Goal: Check status: Check status

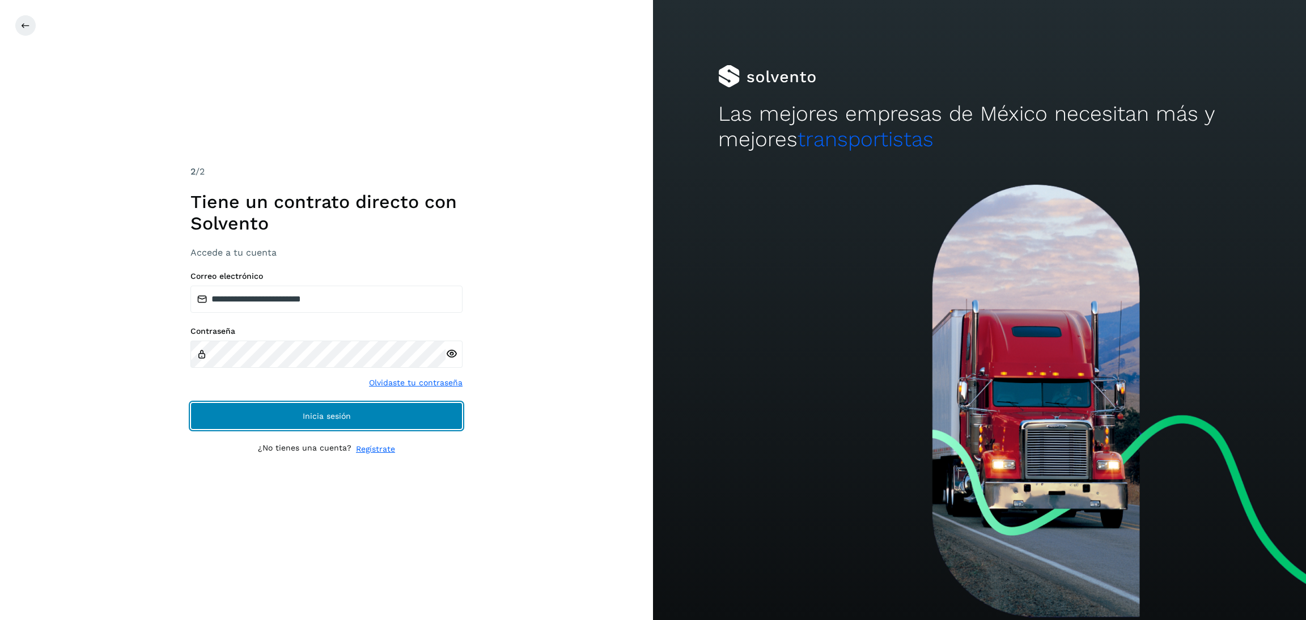
click at [303, 408] on button "Inicia sesión" at bounding box center [327, 416] width 272 height 27
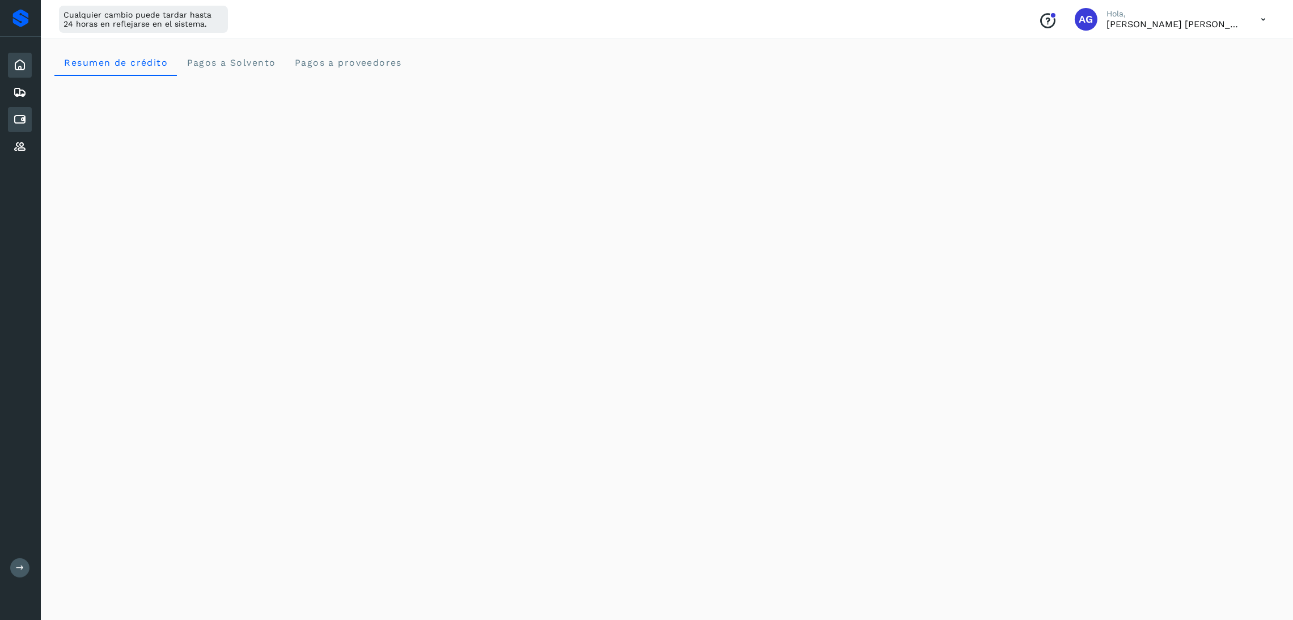
click at [24, 117] on icon at bounding box center [20, 120] width 14 height 14
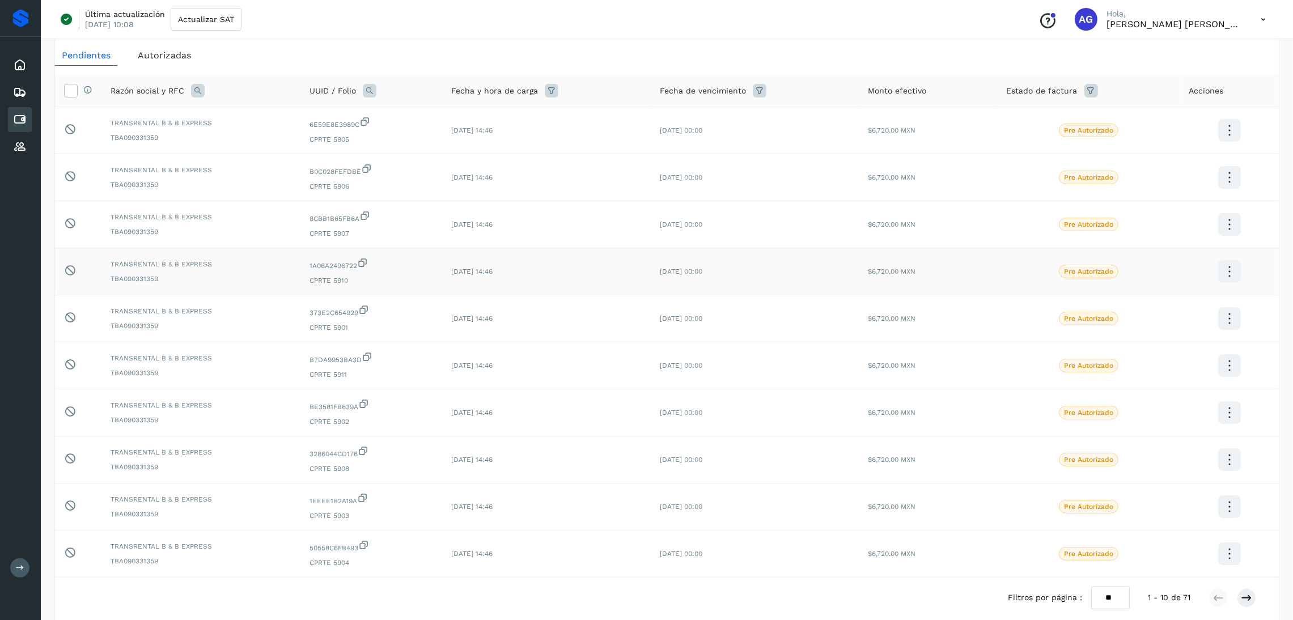
scroll to position [106, 0]
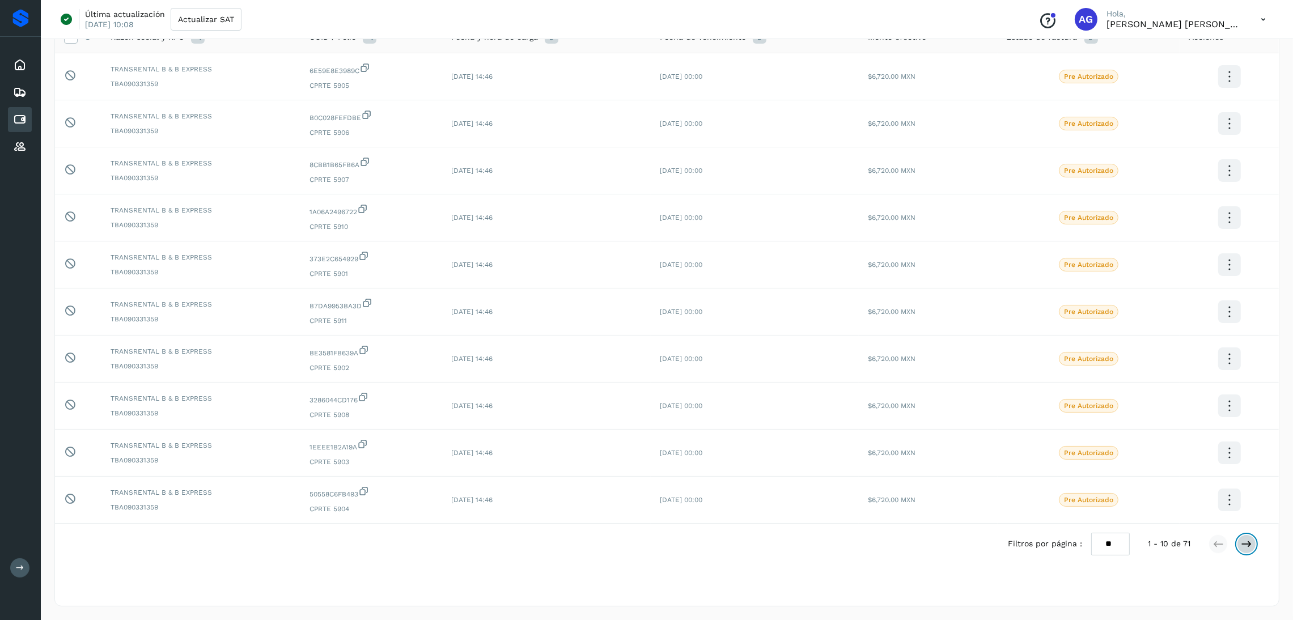
click at [1247, 539] on icon at bounding box center [1246, 544] width 11 height 11
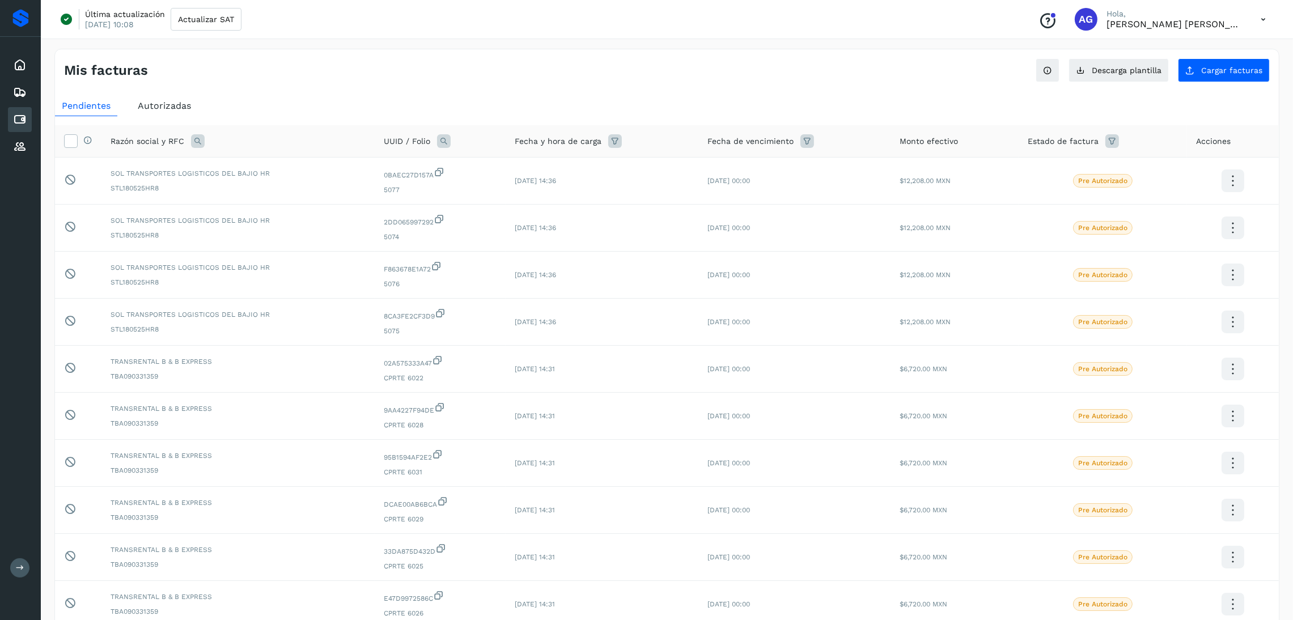
scroll to position [85, 0]
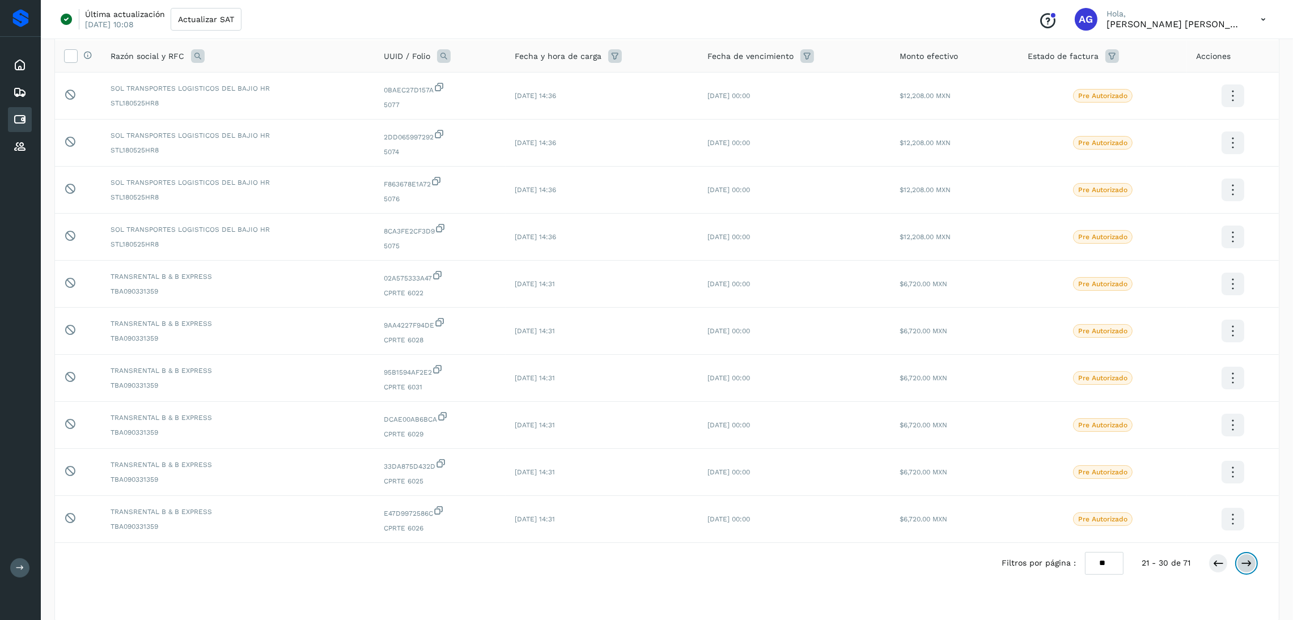
click at [1252, 571] on button at bounding box center [1246, 563] width 19 height 19
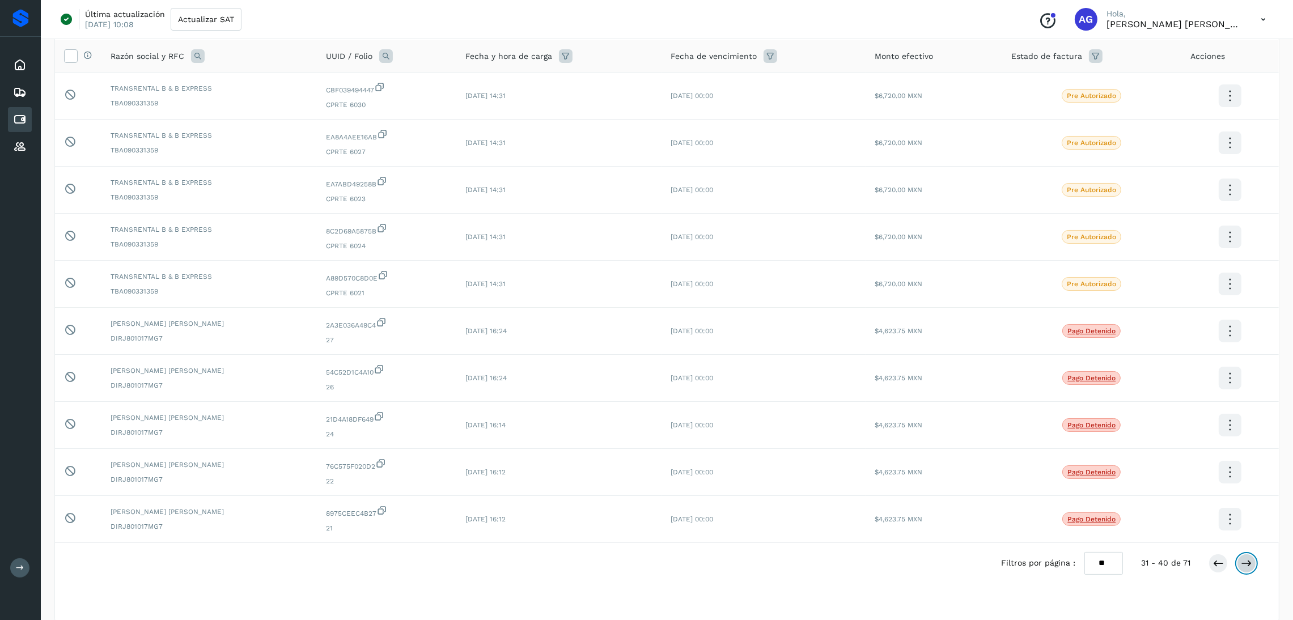
click at [1252, 571] on button at bounding box center [1246, 563] width 19 height 19
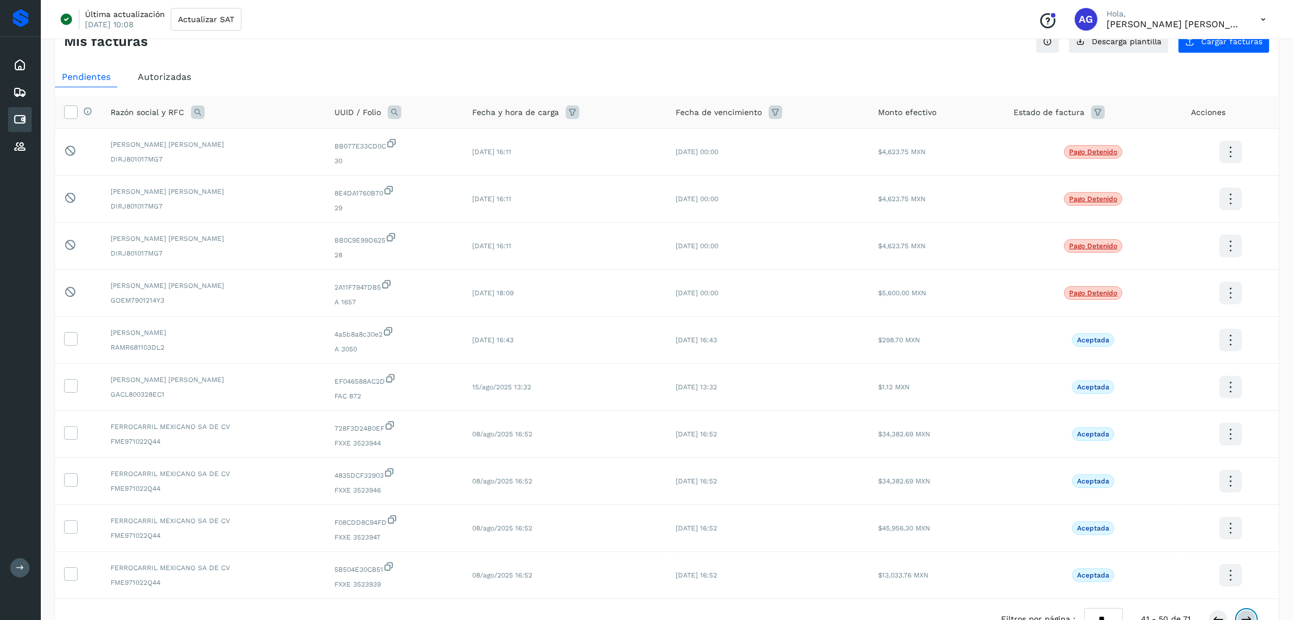
scroll to position [0, 0]
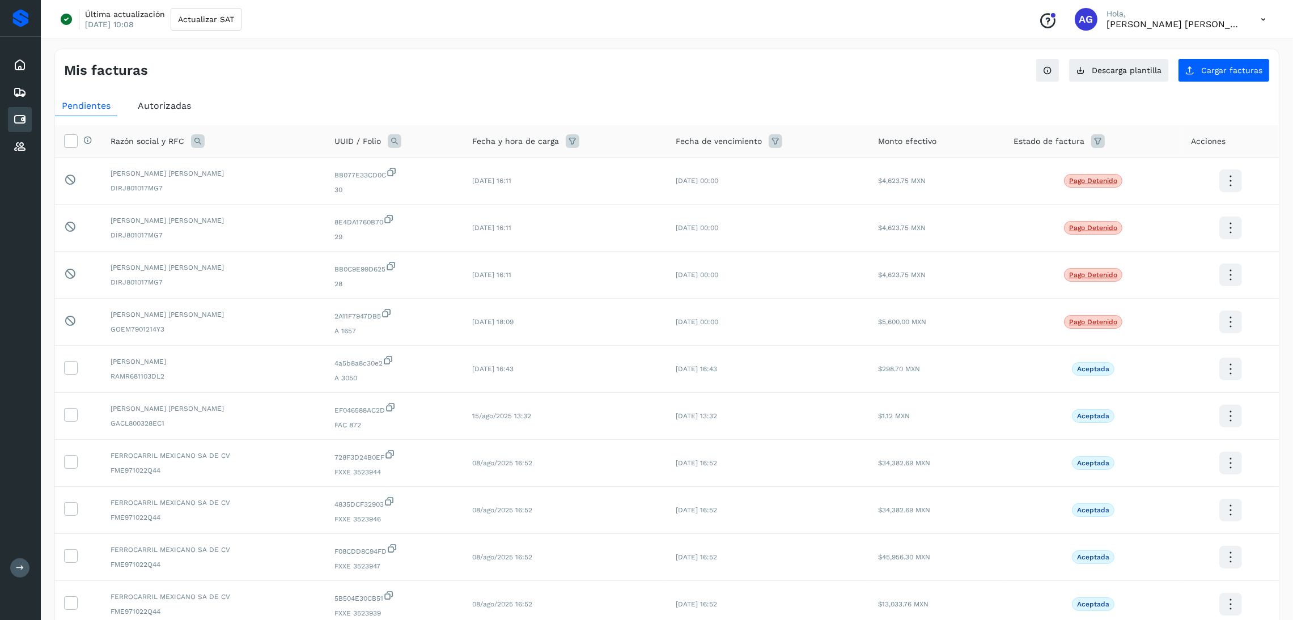
click at [151, 105] on span "Autorizadas" at bounding box center [164, 105] width 53 height 11
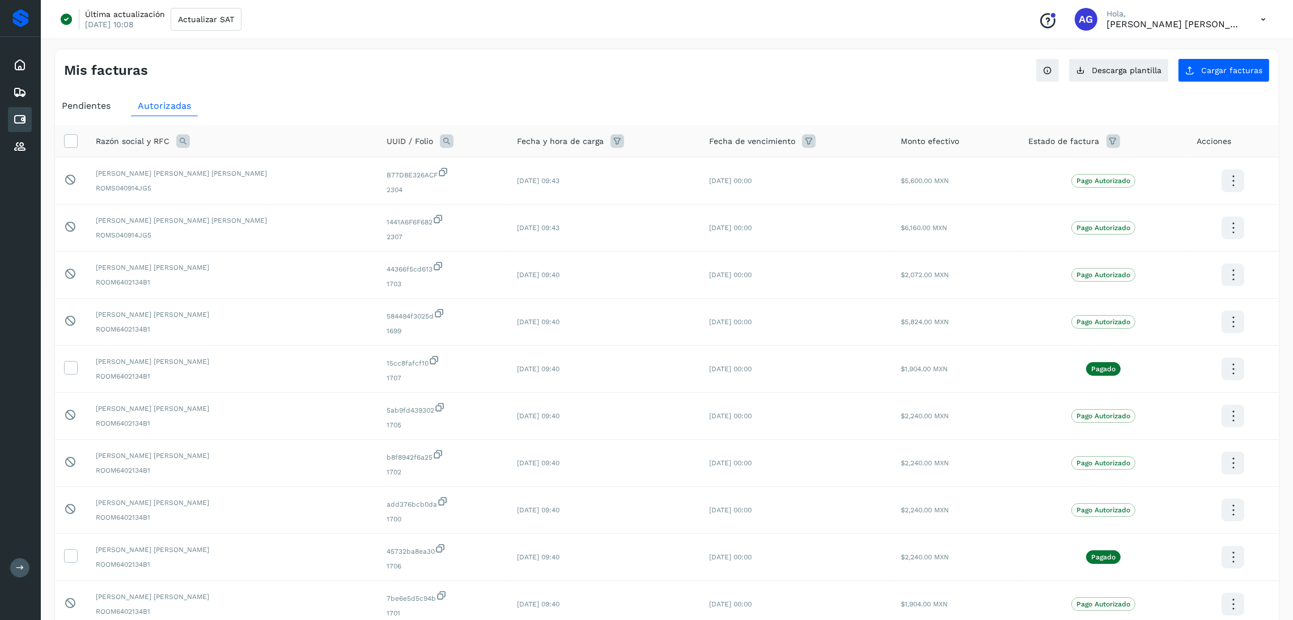
click at [177, 141] on icon at bounding box center [183, 141] width 14 height 14
click at [280, 188] on input "text" at bounding box center [257, 189] width 139 height 18
type input "*******"
click at [292, 214] on span "Buscar" at bounding box center [285, 218] width 23 height 10
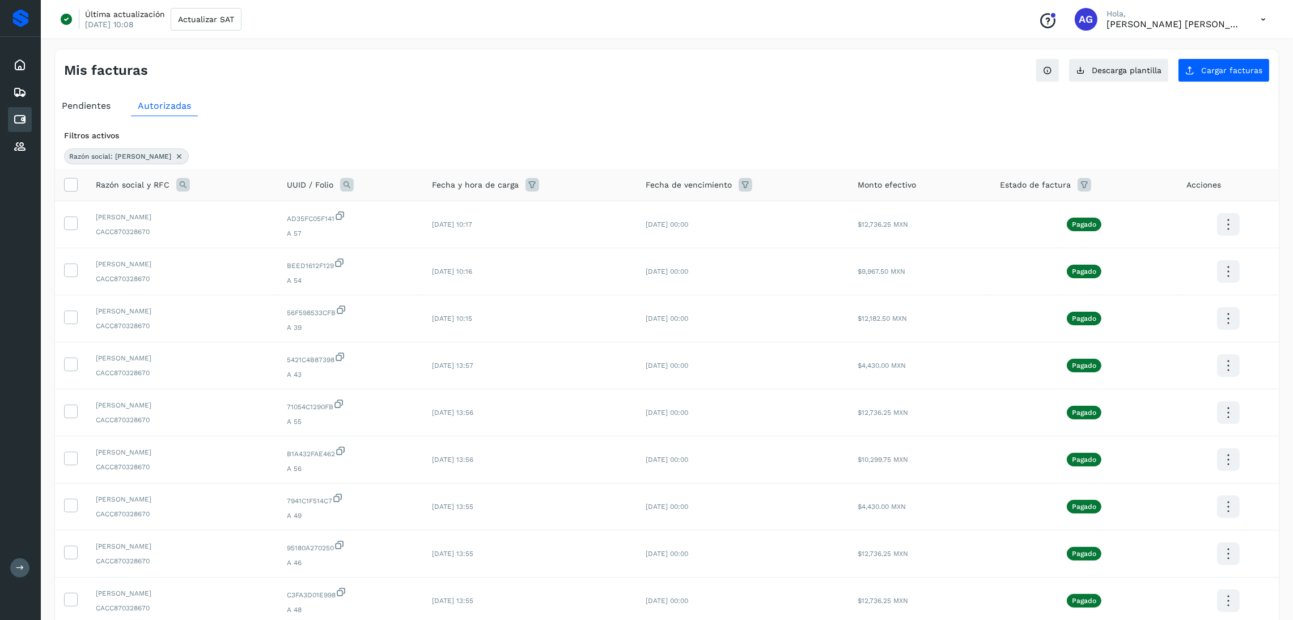
click at [81, 109] on span "Pendientes" at bounding box center [86, 105] width 49 height 11
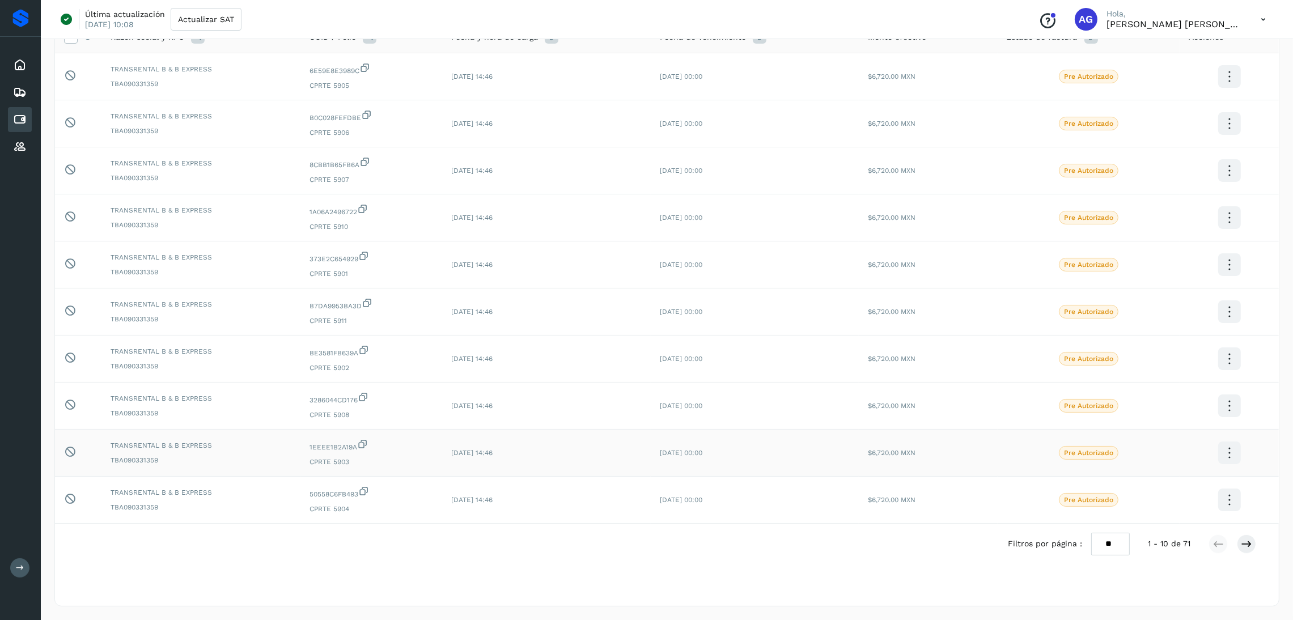
scroll to position [106, 0]
click at [1247, 545] on icon at bounding box center [1246, 544] width 11 height 11
click at [1249, 548] on icon at bounding box center [1246, 544] width 11 height 11
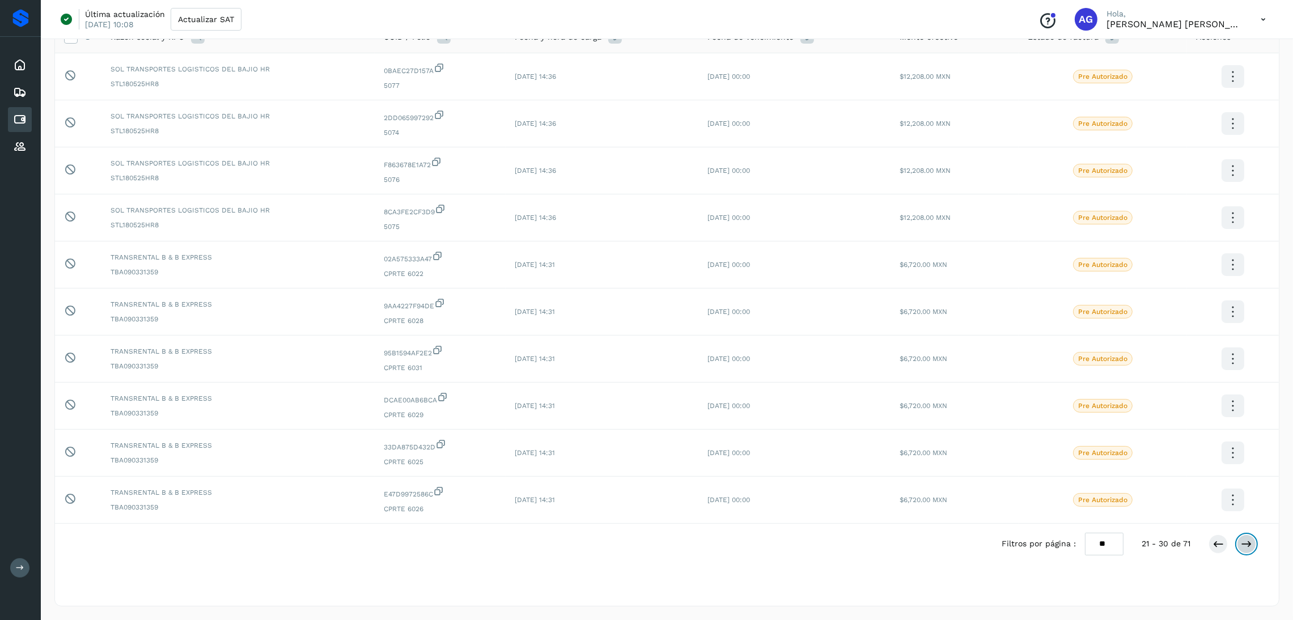
click at [1249, 548] on icon at bounding box center [1246, 544] width 11 height 11
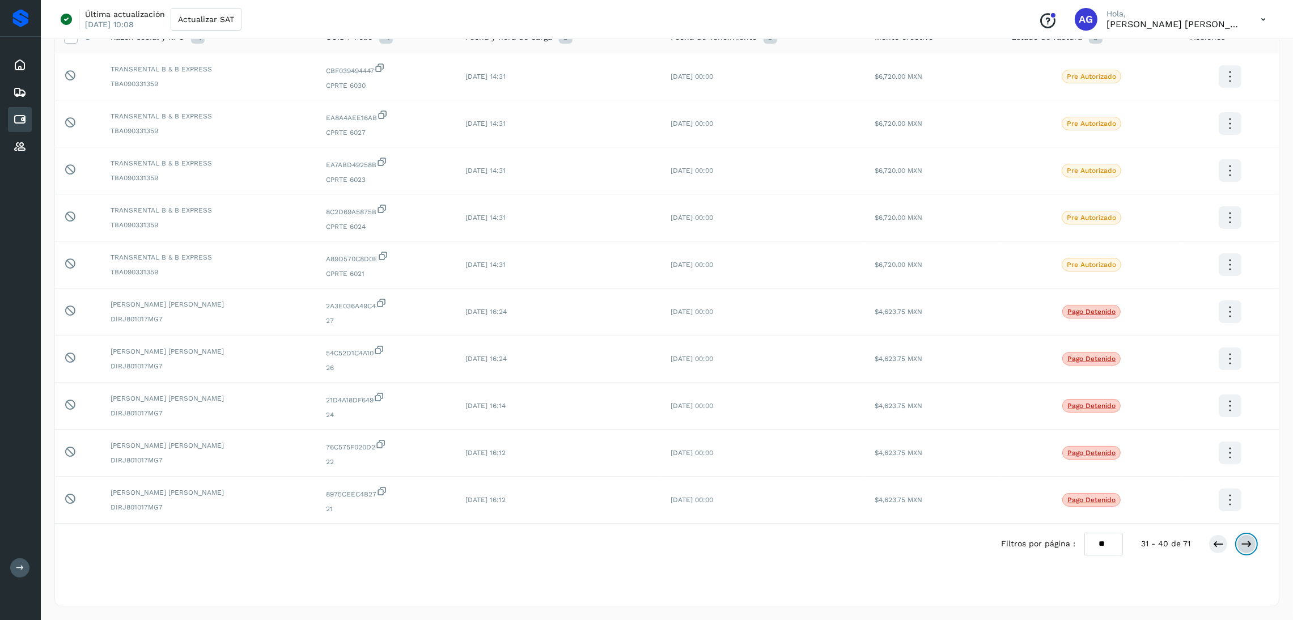
click at [1249, 548] on icon at bounding box center [1246, 544] width 11 height 11
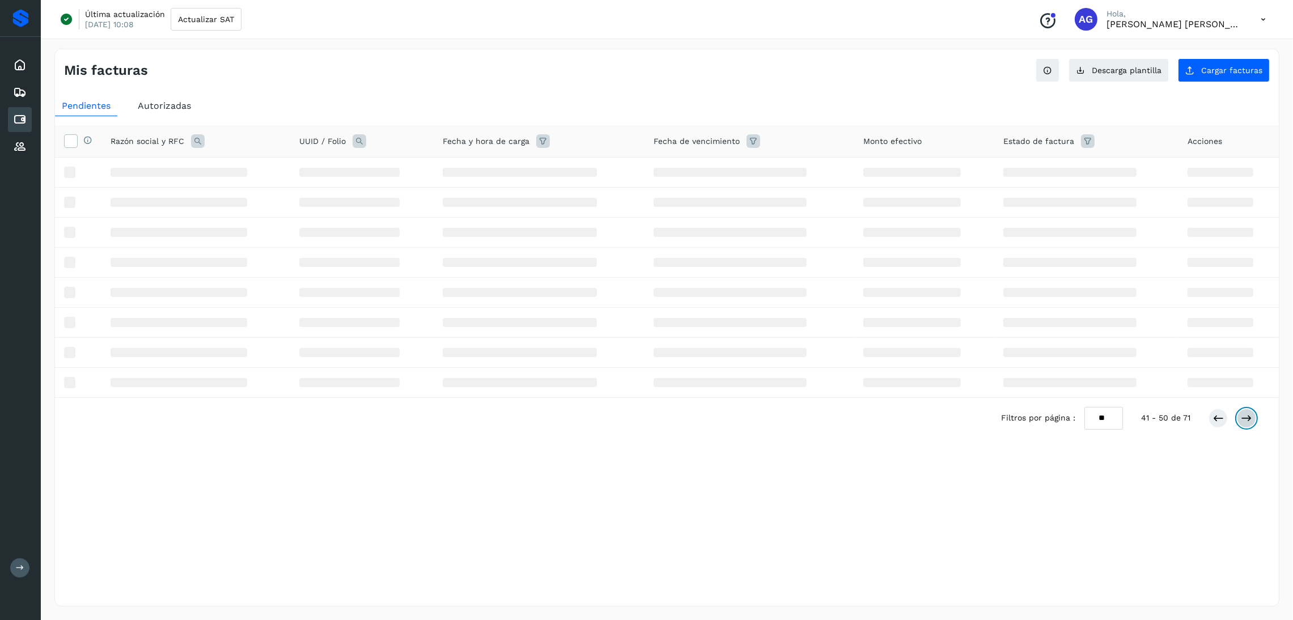
scroll to position [0, 0]
